Goal: Information Seeking & Learning: Find specific fact

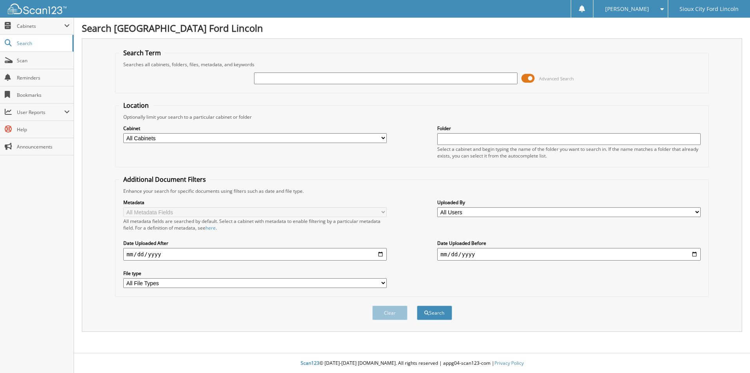
click at [281, 79] on input "text" at bounding box center [385, 78] width 263 height 12
type input "918611"
click at [417, 305] on button "Search" at bounding box center [434, 312] width 35 height 14
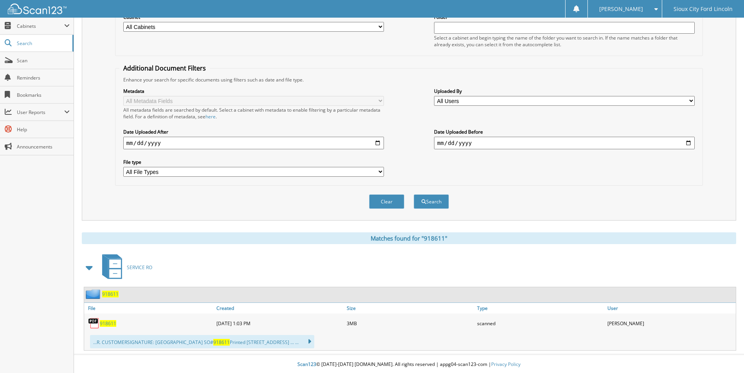
scroll to position [113, 0]
click at [108, 294] on span "918611" at bounding box center [110, 292] width 16 height 7
